Goal: Check status: Check status

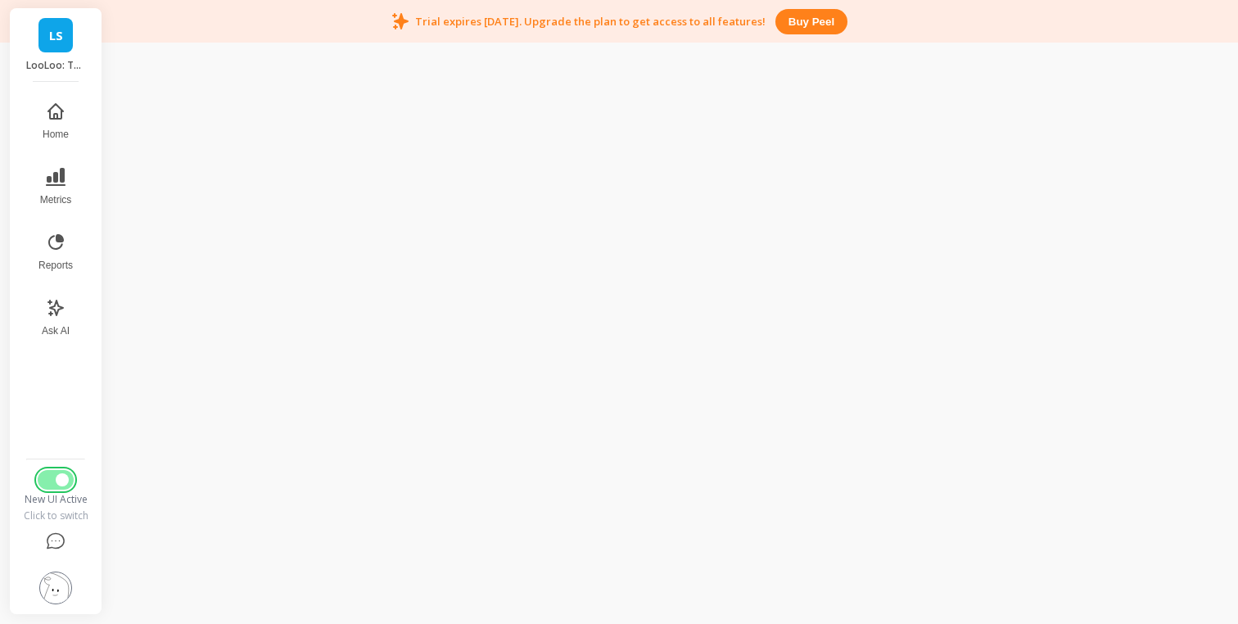
click at [49, 477] on button "Switch to Legacy UI" at bounding box center [56, 480] width 36 height 20
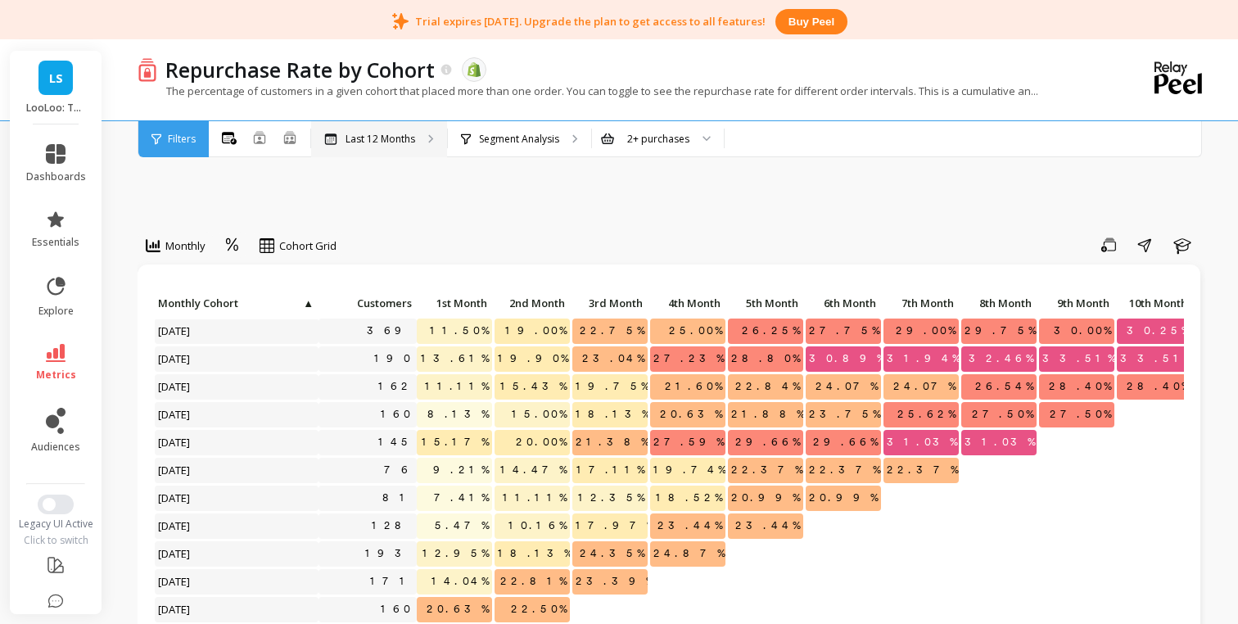
click at [396, 144] on p "Last 12 Months" at bounding box center [381, 139] width 70 height 13
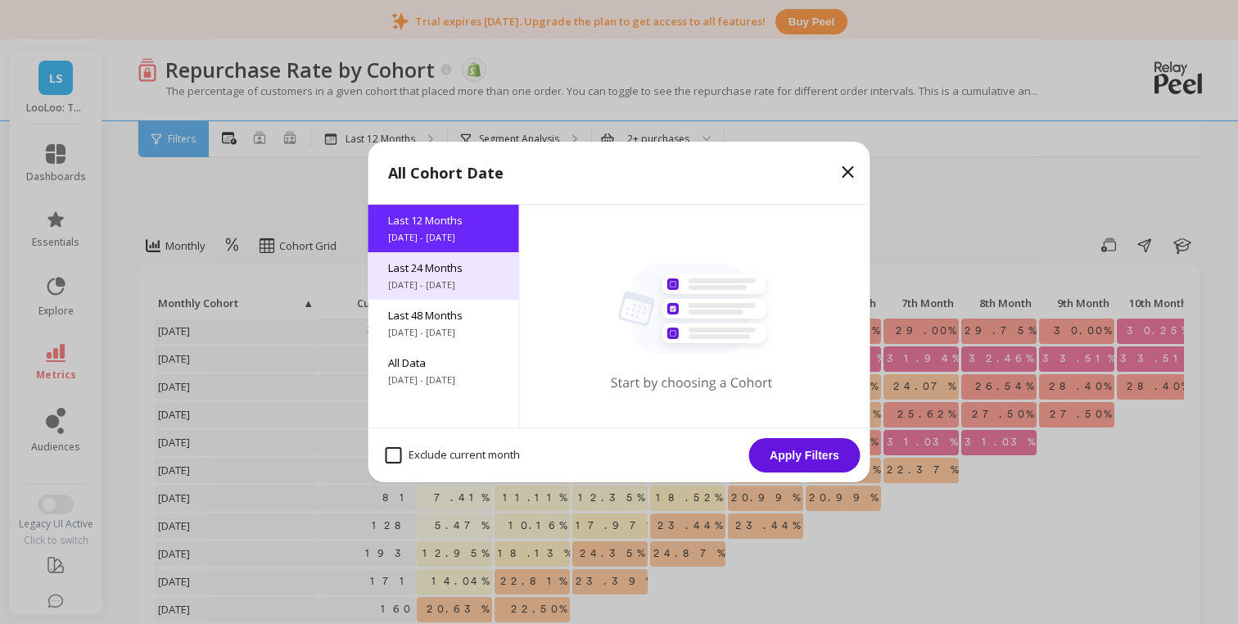
click at [428, 263] on span "Last 24 Months" at bounding box center [443, 267] width 111 height 15
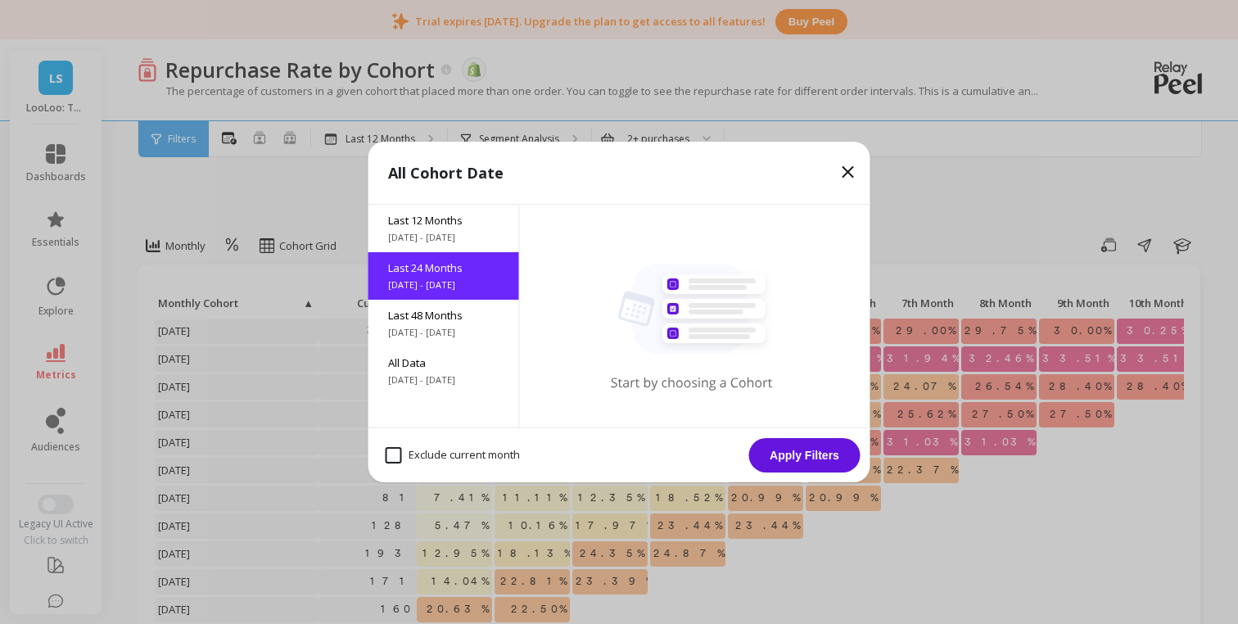
click at [830, 459] on button "Apply Filters" at bounding box center [804, 455] width 111 height 34
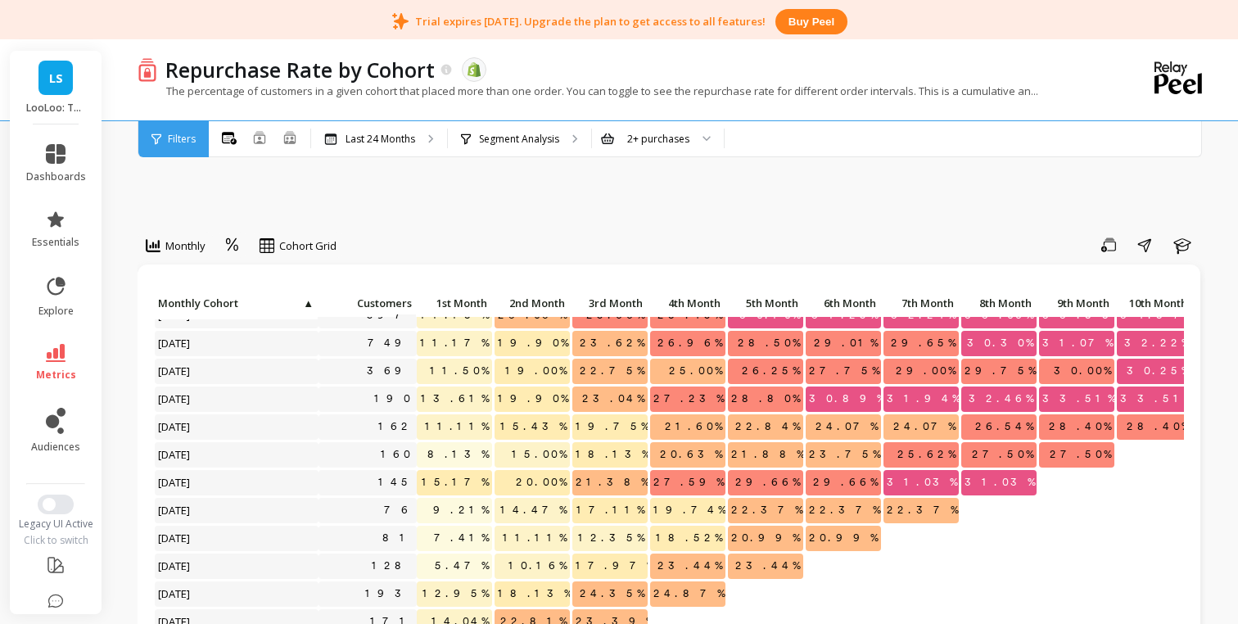
scroll to position [335, 0]
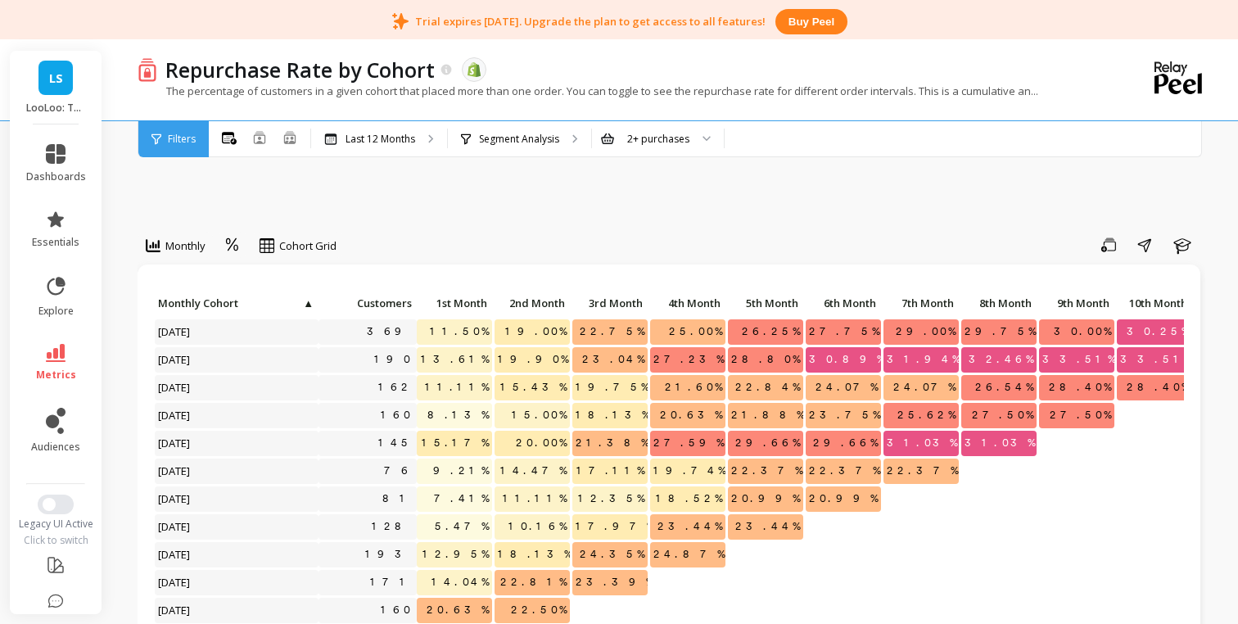
scroll to position [1, 0]
click at [410, 148] on div "Last 12 Months" at bounding box center [379, 139] width 136 height 36
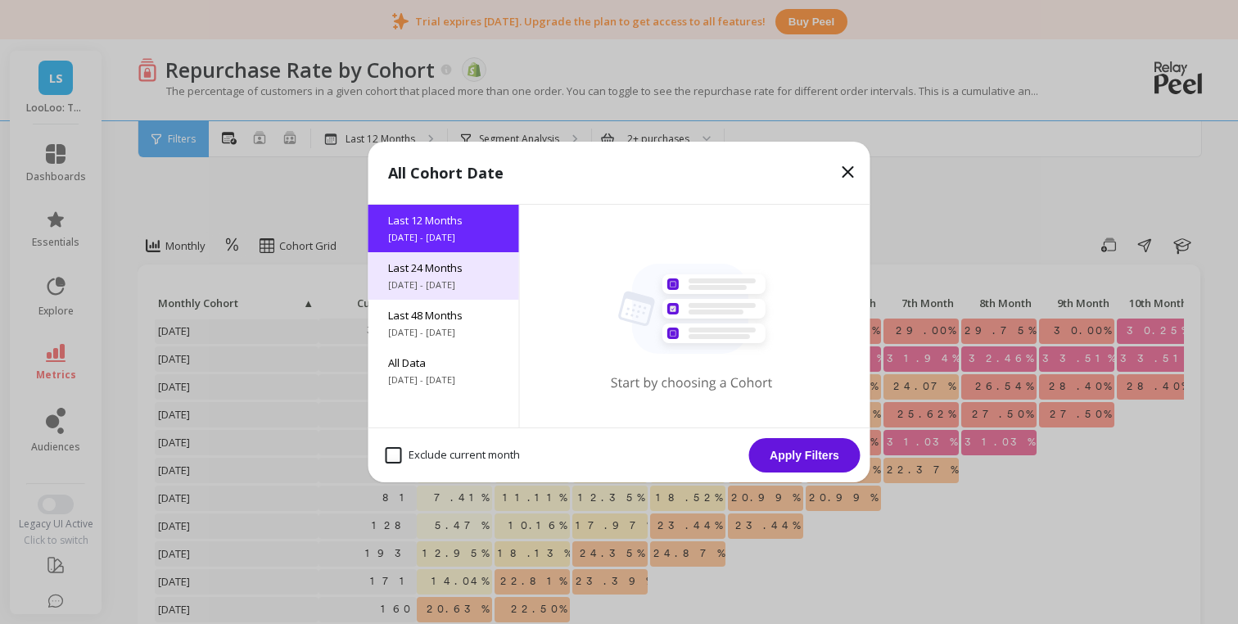
click at [414, 265] on span "Last 24 Months" at bounding box center [443, 267] width 111 height 15
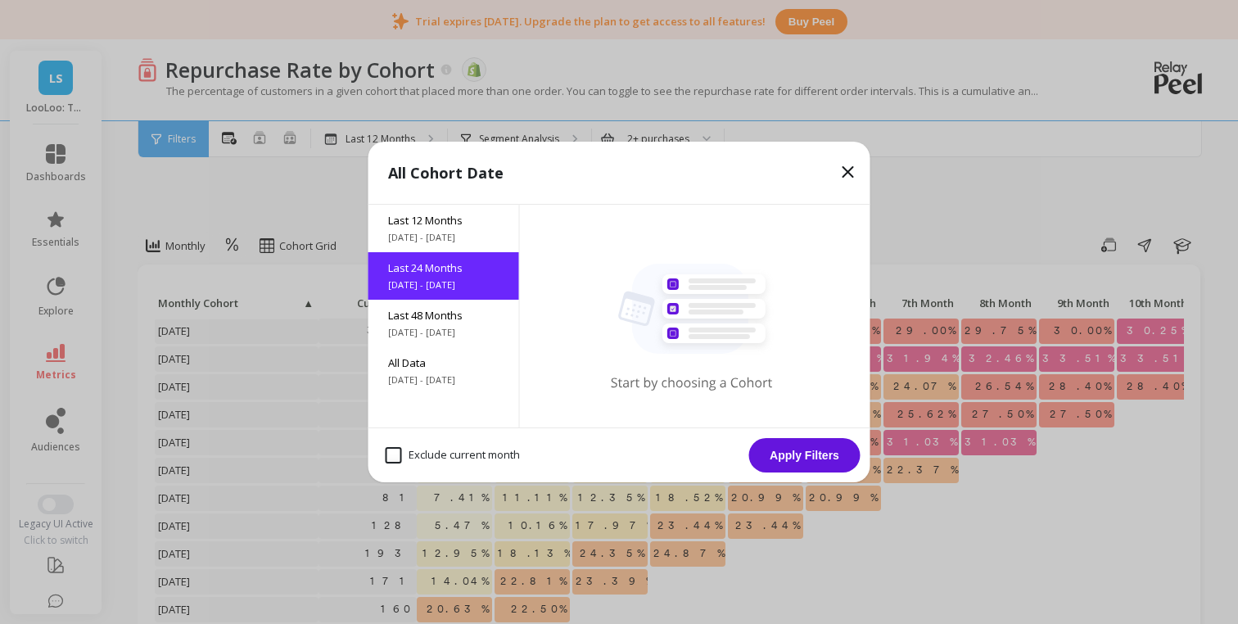
click at [777, 446] on button "Apply Filters" at bounding box center [804, 455] width 111 height 34
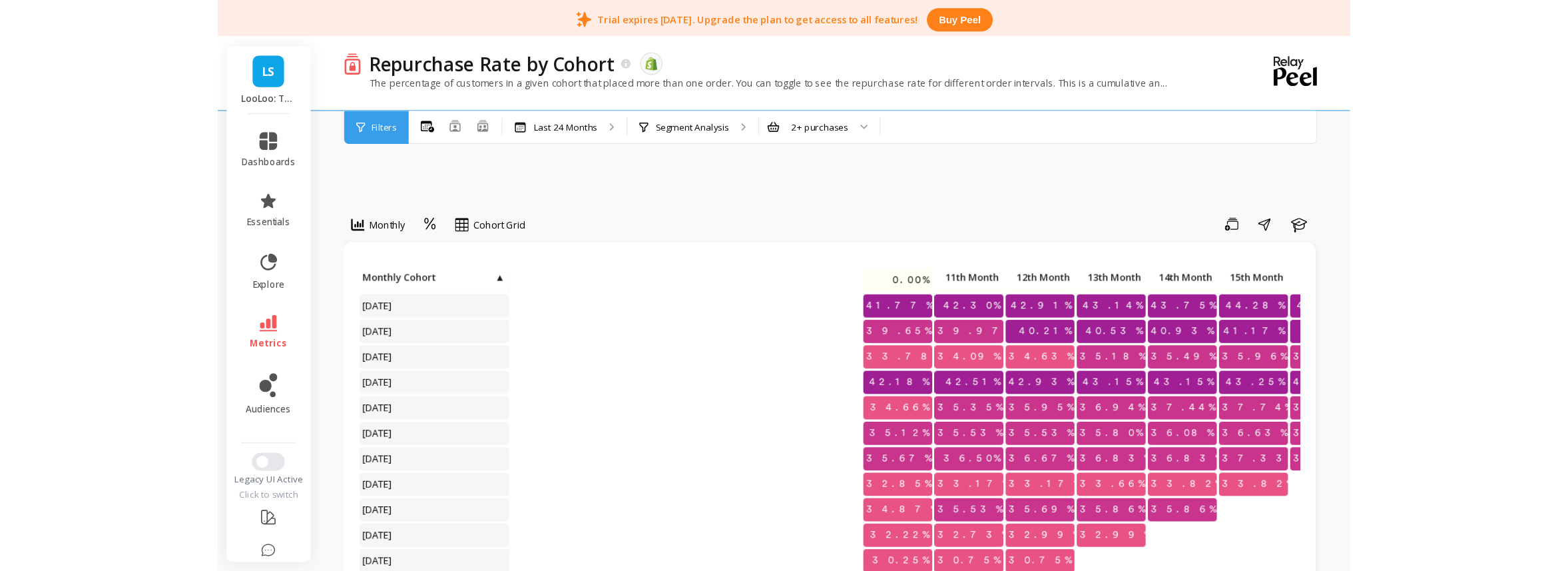
scroll to position [43, 334]
